Goal: Transaction & Acquisition: Obtain resource

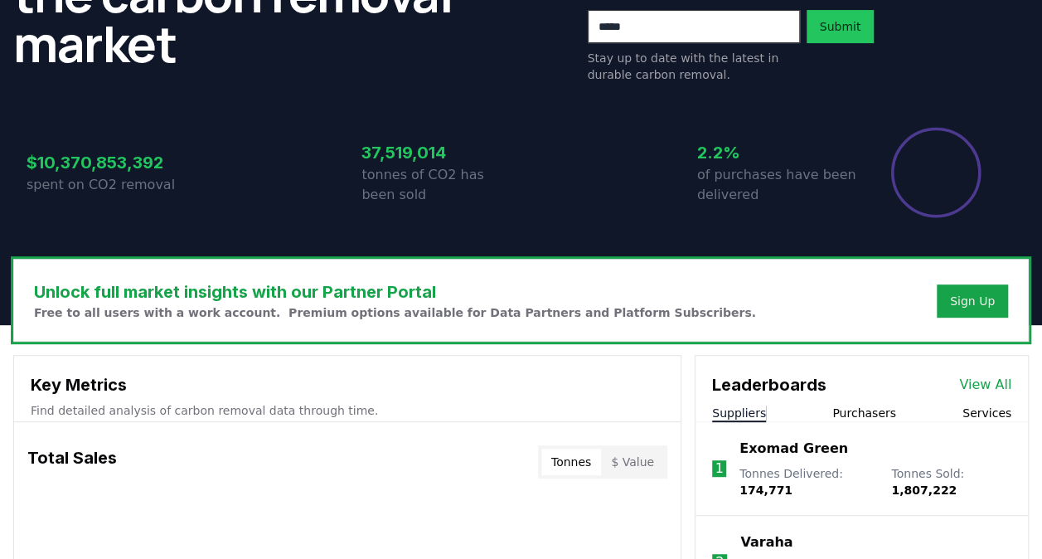
scroll to position [249, 0]
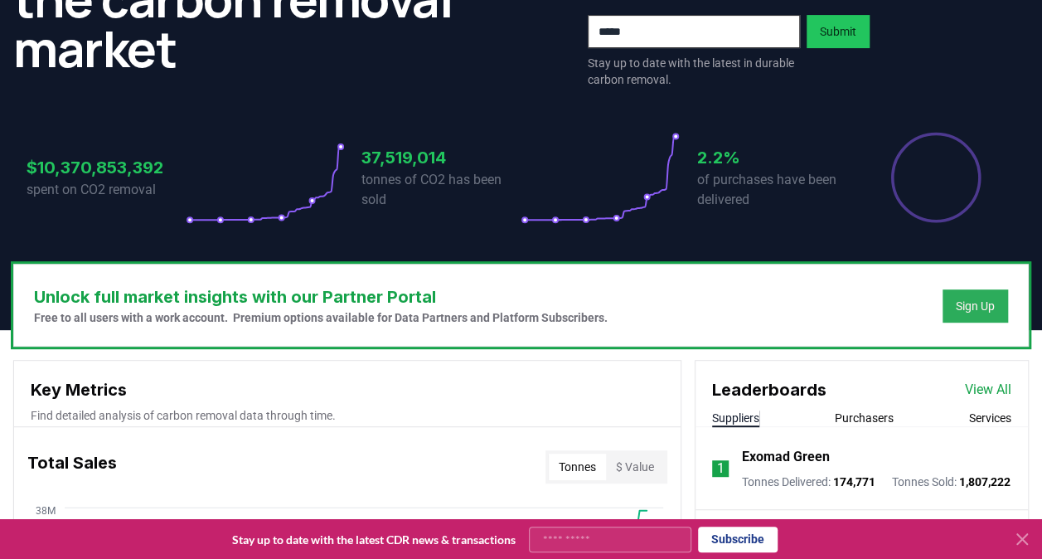
click at [964, 295] on button "Sign Up" at bounding box center [976, 305] width 66 height 33
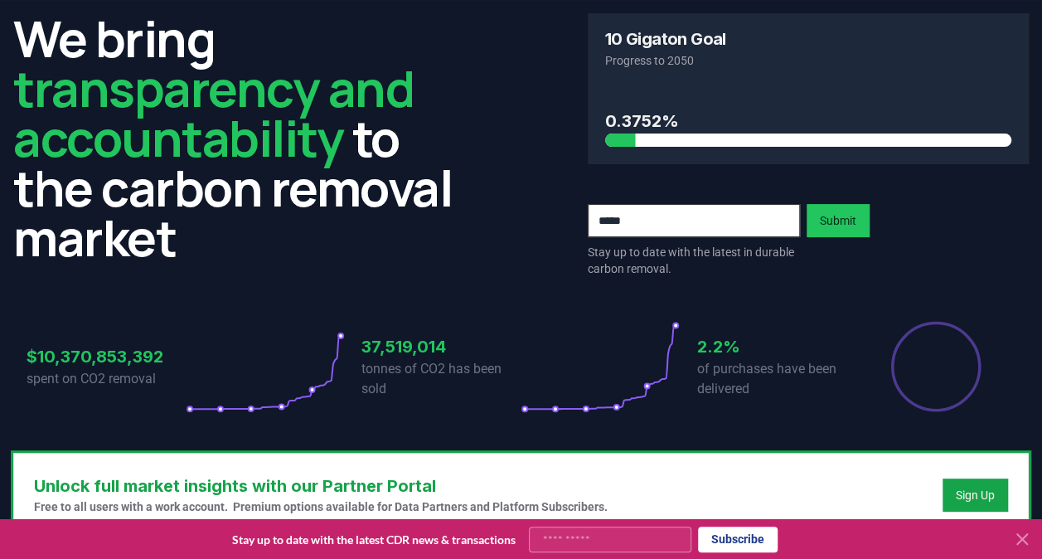
scroll to position [0, 0]
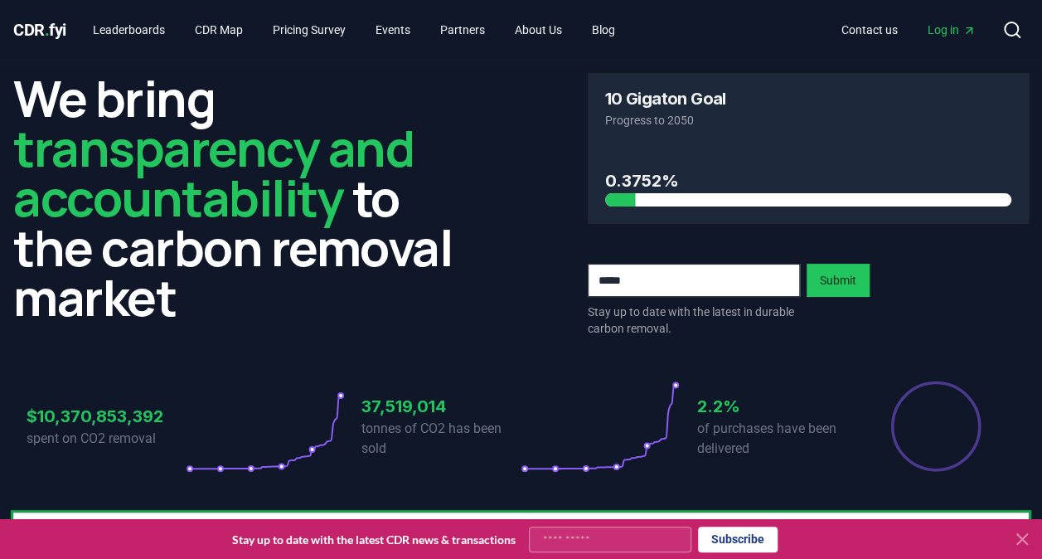
click at [942, 29] on span "Log in" at bounding box center [952, 30] width 48 height 17
click at [134, 28] on link "Leaderboards" at bounding box center [129, 30] width 99 height 30
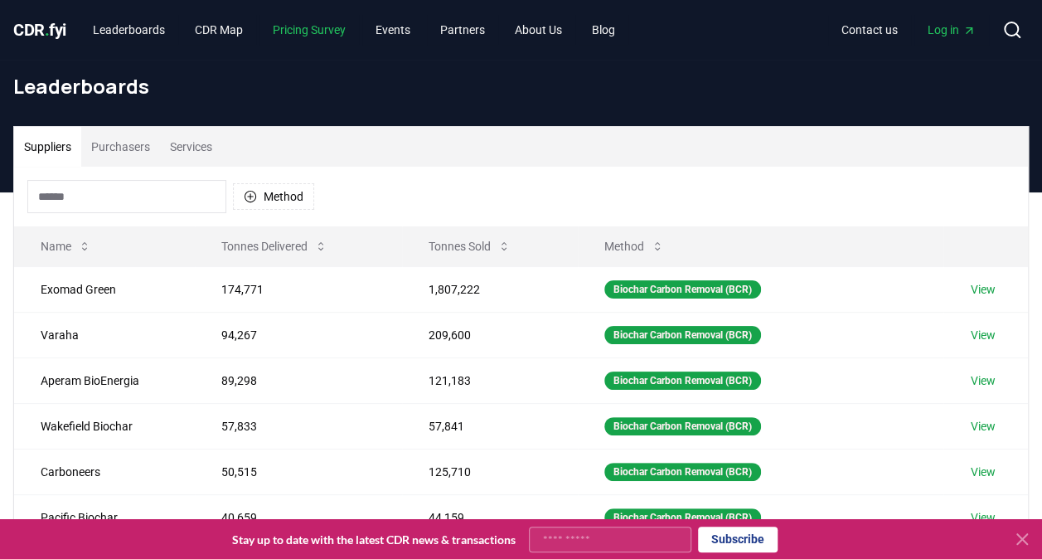
click at [323, 28] on link "Pricing Survey" at bounding box center [310, 30] width 100 height 30
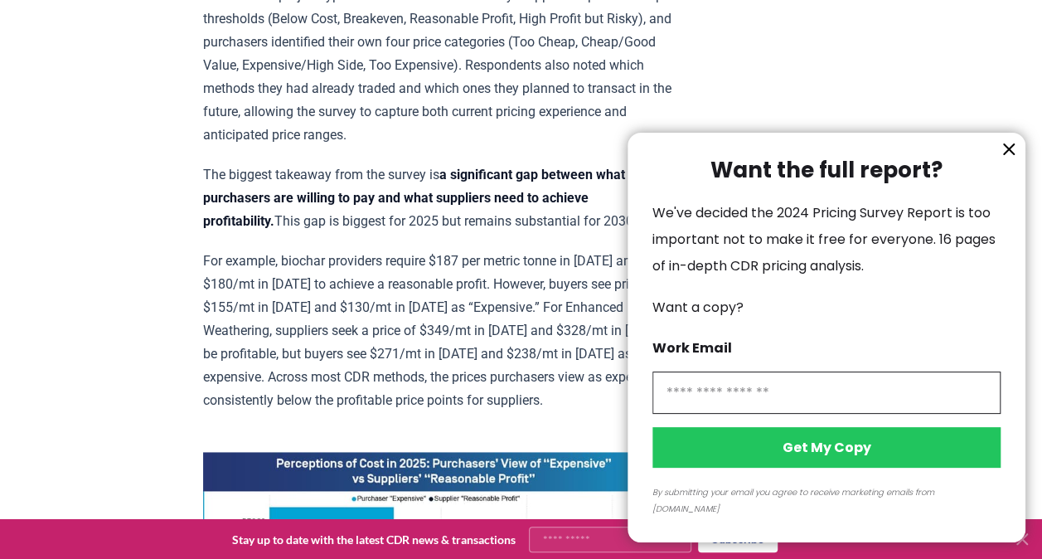
scroll to position [1078, 0]
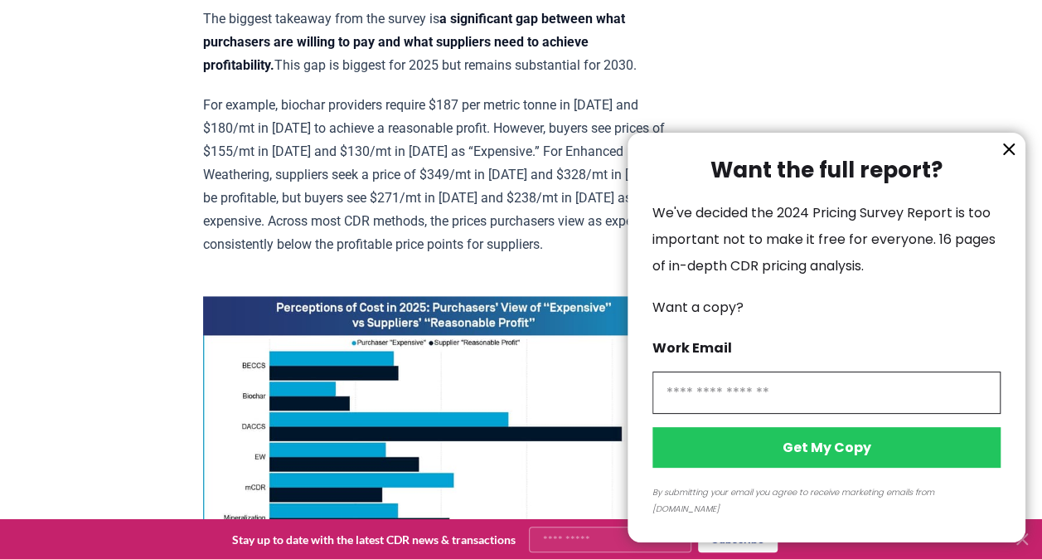
click at [884, 414] on input "information" at bounding box center [827, 392] width 348 height 42
type input "**********"
click at [810, 461] on button "Get My Copy" at bounding box center [827, 447] width 348 height 41
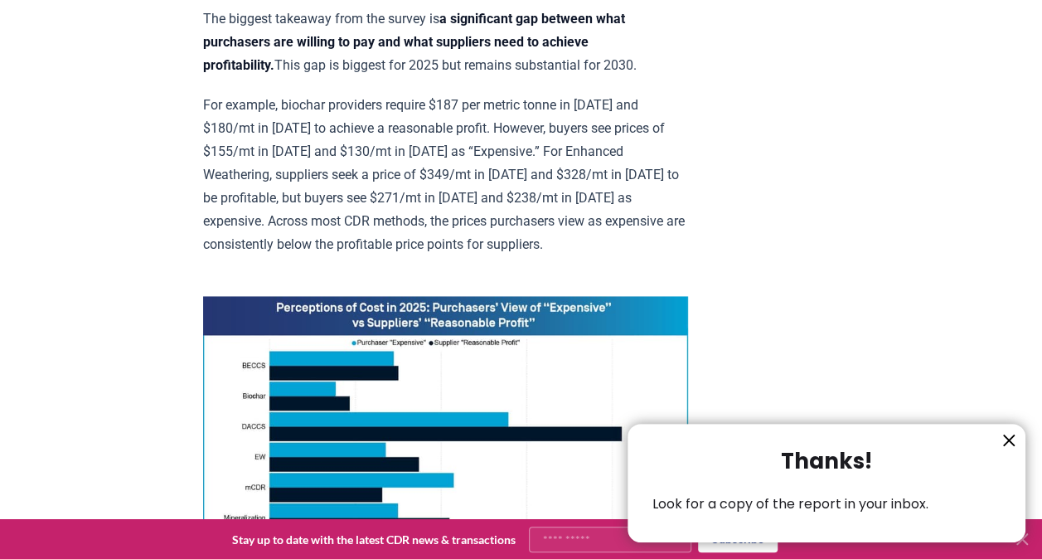
click at [866, 206] on div at bounding box center [521, 279] width 1042 height 559
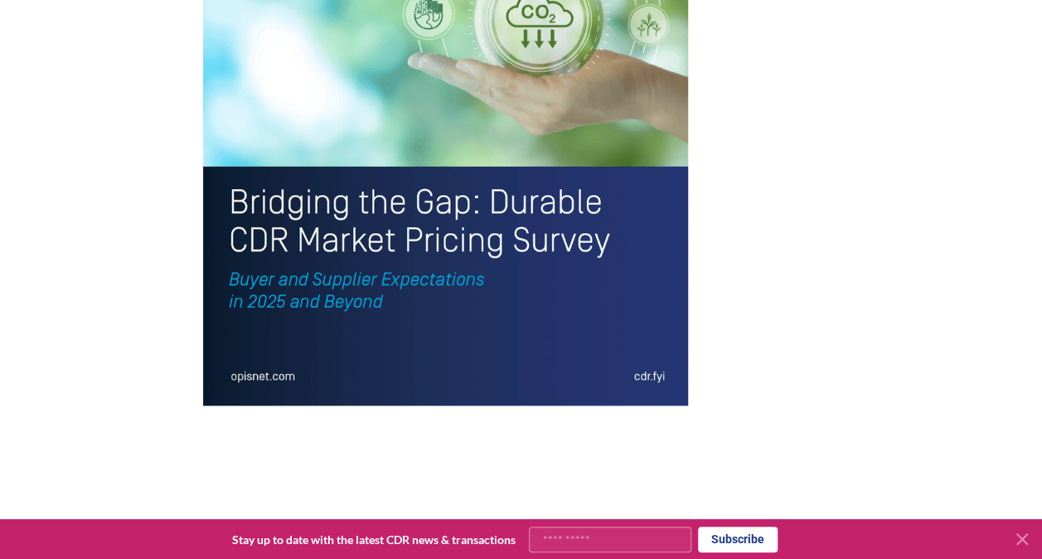
scroll to position [3481, 0]
